Goal: Information Seeking & Learning: Compare options

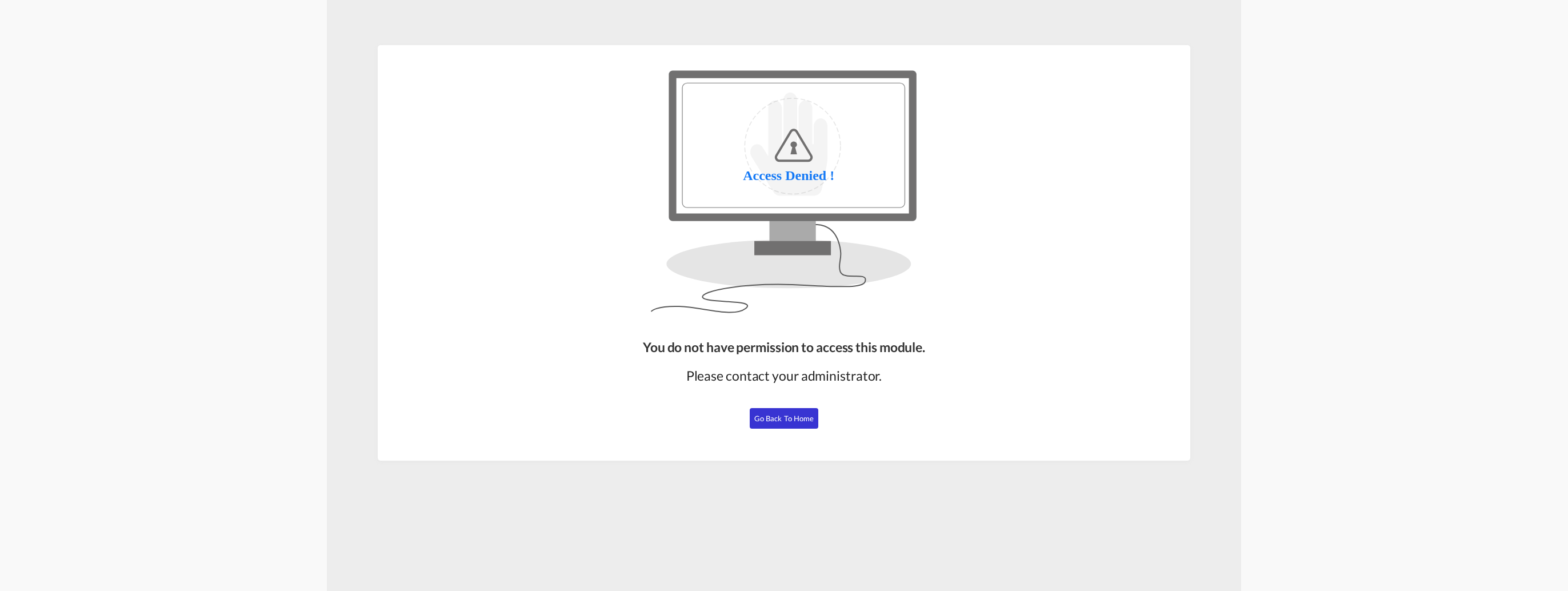
click at [777, 419] on span "Go Back to Home" at bounding box center [784, 418] width 60 height 9
